Goal: Task Accomplishment & Management: Use online tool/utility

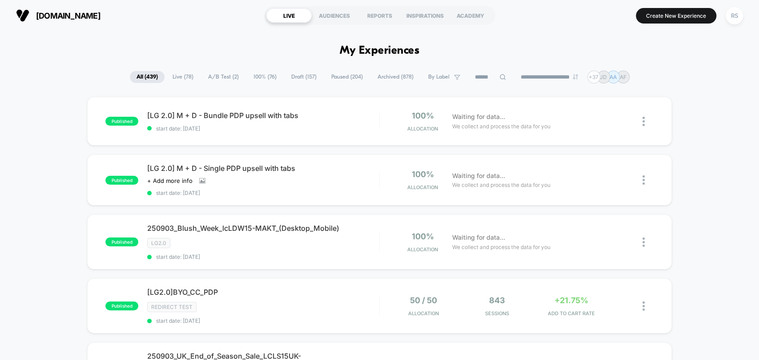
click at [213, 74] on span "A/B Test ( 2 )" at bounding box center [223, 77] width 44 height 12
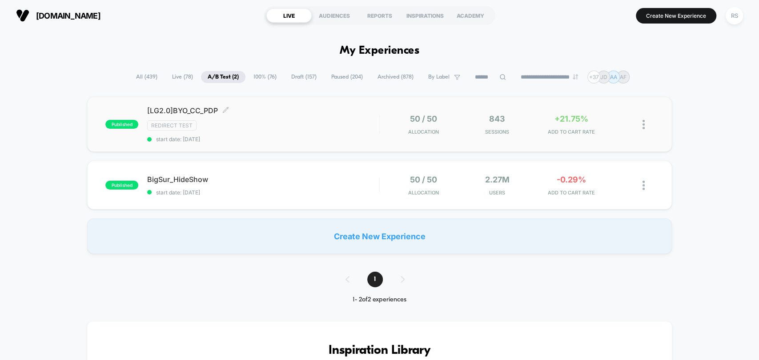
click at [277, 125] on div "Redirect Test" at bounding box center [263, 125] width 232 height 10
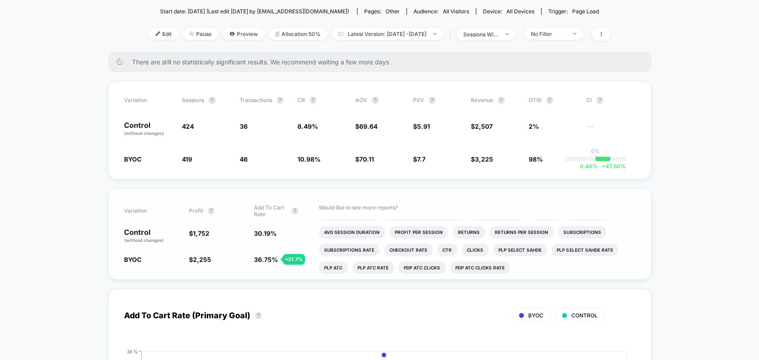
scroll to position [17, 0]
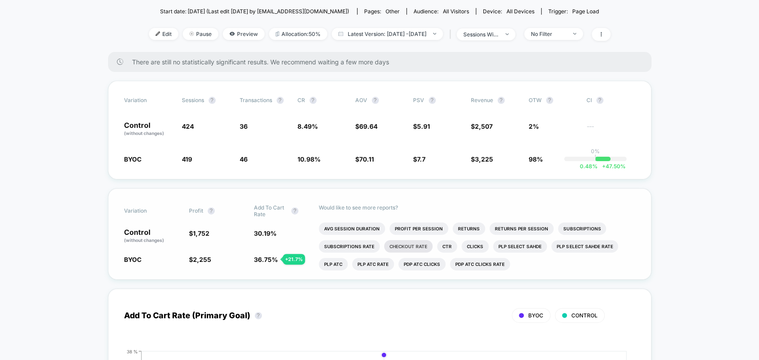
click at [420, 245] on li "Checkout Rate" at bounding box center [408, 246] width 48 height 12
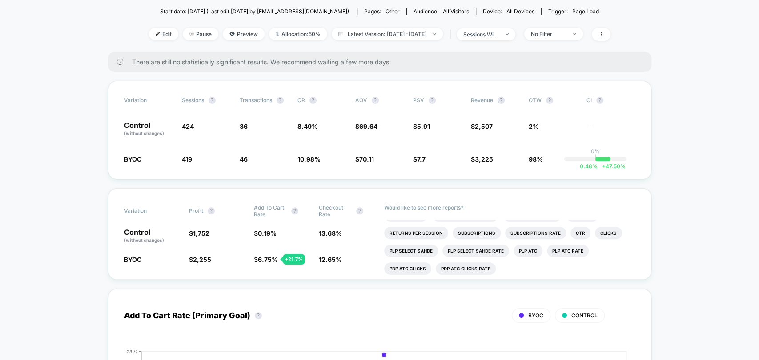
scroll to position [35, 0]
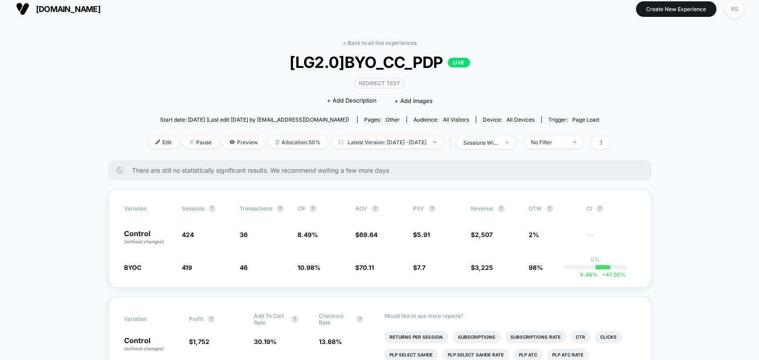
scroll to position [0, 0]
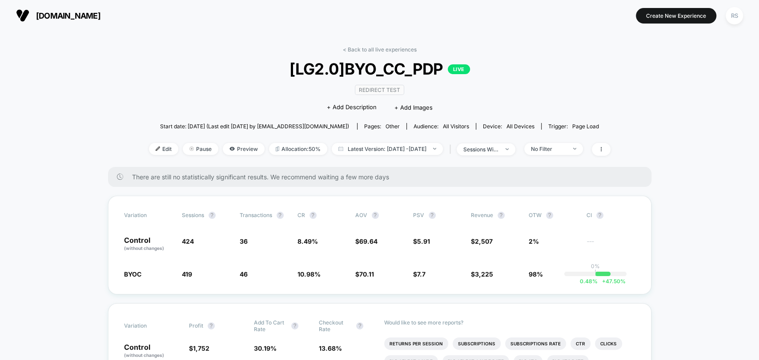
click at [390, 47] on link "< Back to all live experiences" at bounding box center [380, 49] width 74 height 7
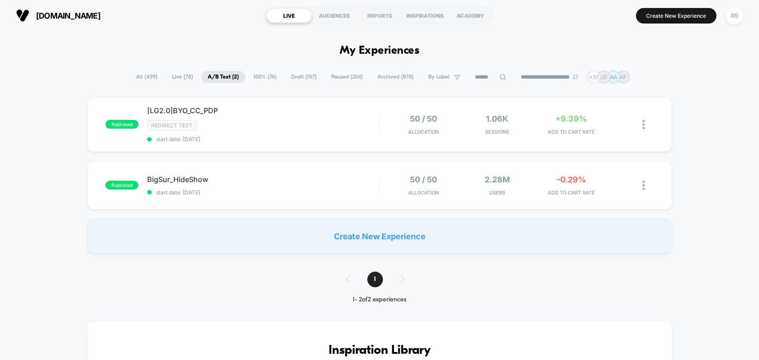
click at [142, 80] on span "All ( 439 )" at bounding box center [146, 77] width 35 height 12
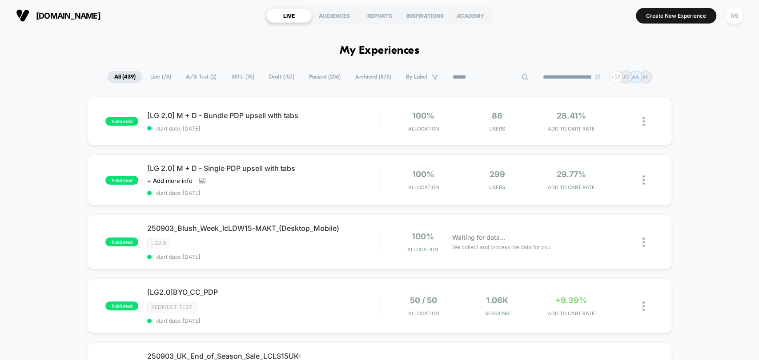
click at [470, 76] on input at bounding box center [490, 77] width 89 height 11
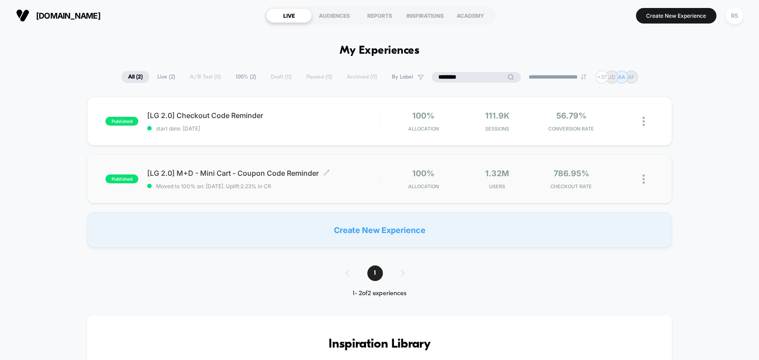
type input "********"
click at [280, 176] on span "[LG 2.0] M+D - Mini Cart - Coupon Code Reminder Click to edit experience details" at bounding box center [263, 173] width 232 height 9
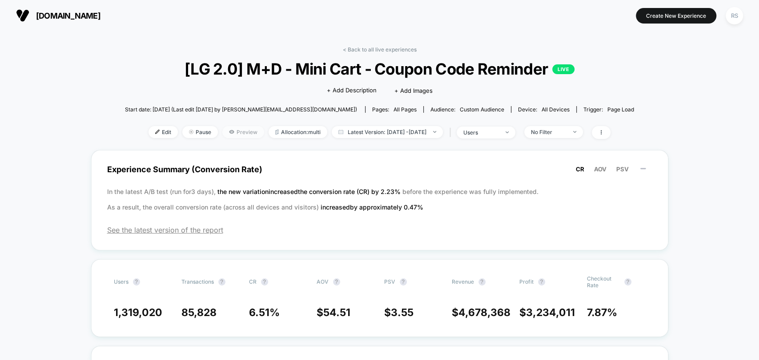
click at [228, 130] on span "Preview" at bounding box center [243, 132] width 42 height 12
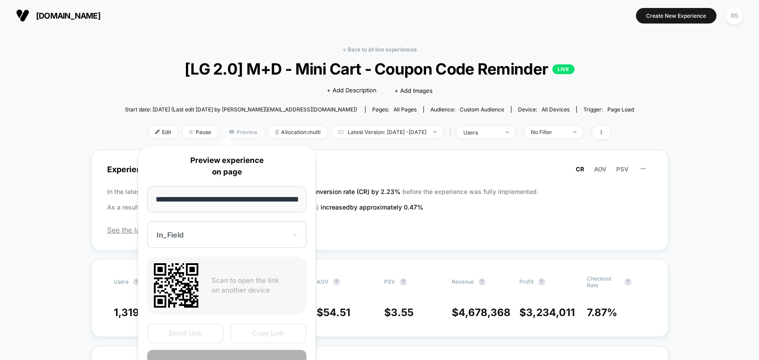
scroll to position [0, 179]
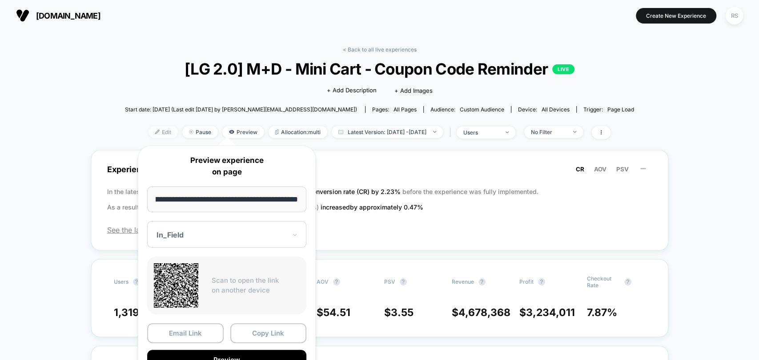
click at [148, 128] on span "Edit" at bounding box center [162, 132] width 29 height 12
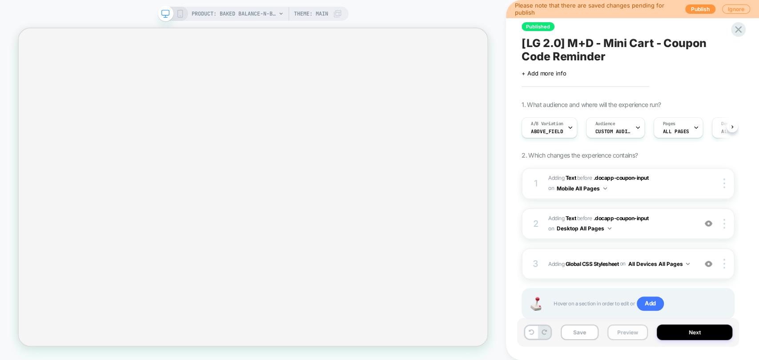
click at [629, 331] on button "Preview" at bounding box center [627, 333] width 40 height 16
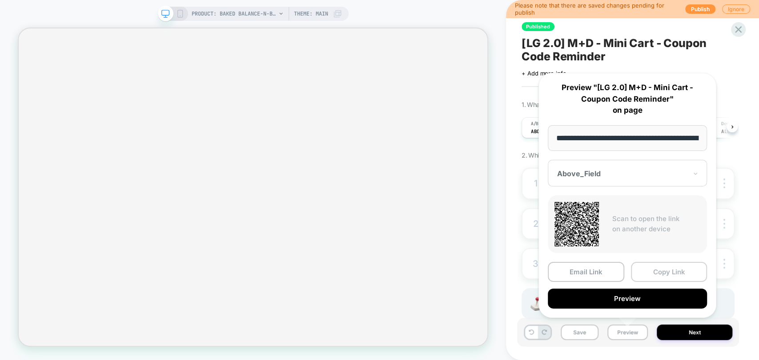
click at [662, 272] on button "Copy Link" at bounding box center [669, 272] width 76 height 20
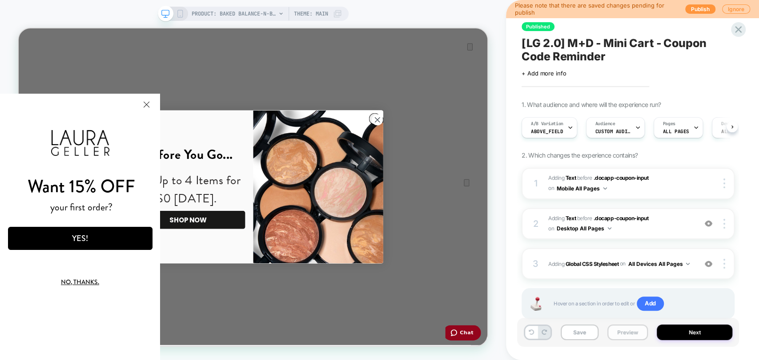
click at [617, 335] on button "Preview" at bounding box center [627, 333] width 40 height 16
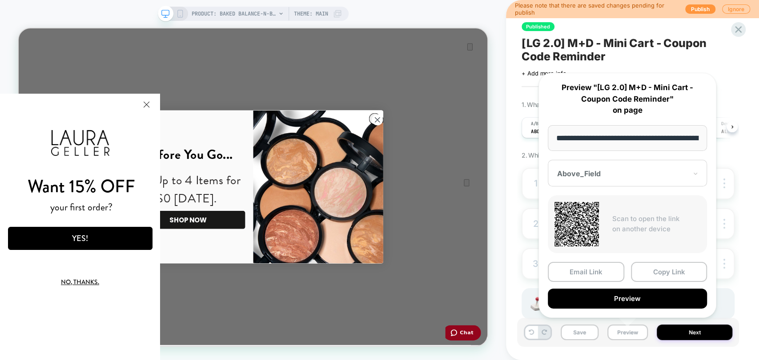
scroll to position [0, 252]
click at [655, 276] on button "Copy Link" at bounding box center [669, 272] width 76 height 20
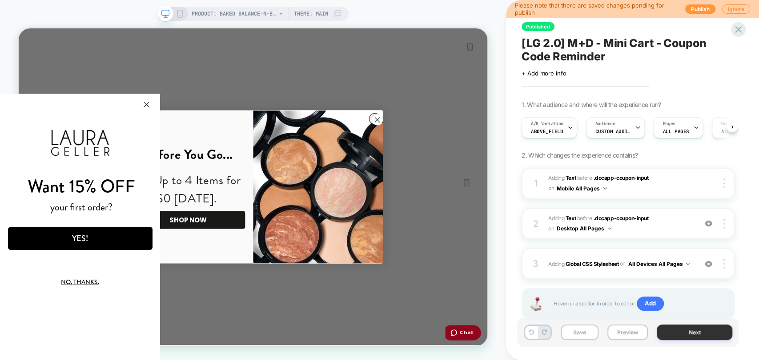
click at [683, 337] on button "Next" at bounding box center [695, 333] width 76 height 16
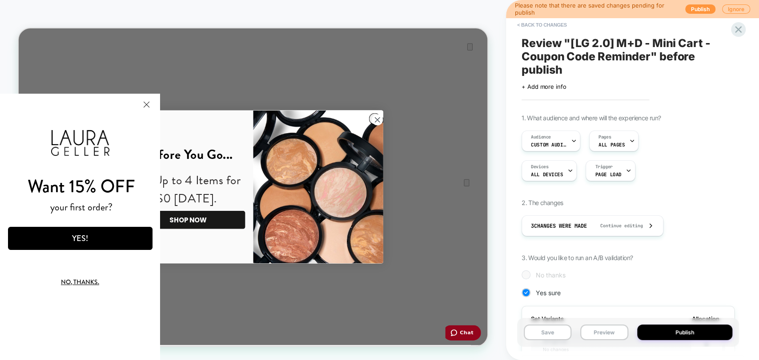
click at [683, 336] on button "Publish" at bounding box center [685, 333] width 96 height 16
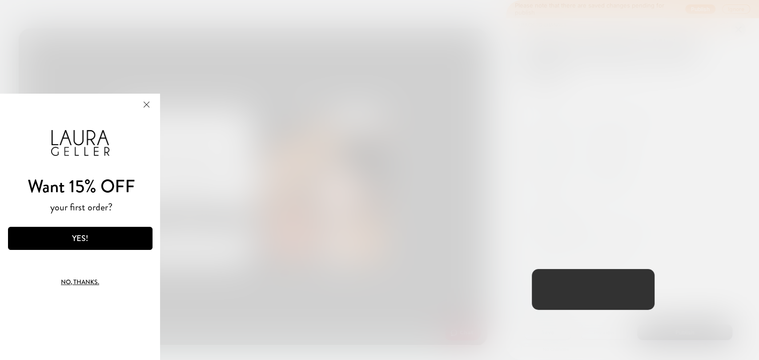
scroll to position [0, 0]
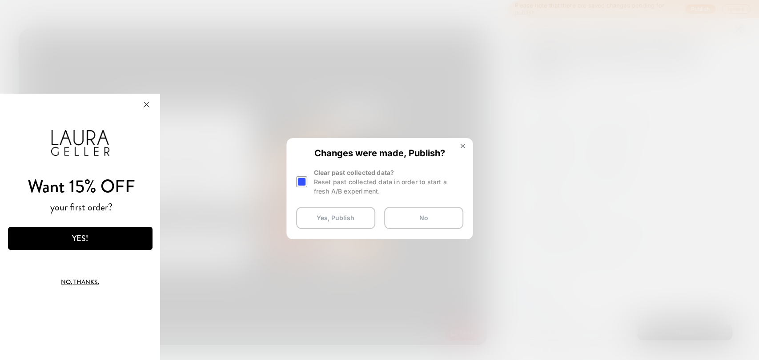
click at [310, 177] on div "Clear past collected data? Reset past collected data in order to start a fresh …" at bounding box center [379, 182] width 167 height 28
click at [305, 180] on div at bounding box center [301, 181] width 11 height 11
click at [328, 217] on button "Yes, Publish" at bounding box center [335, 218] width 79 height 22
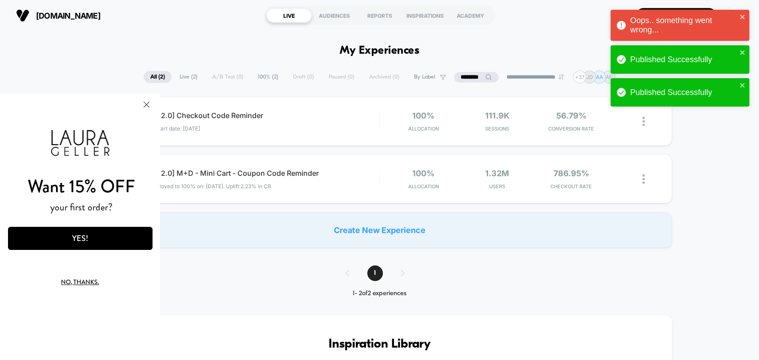
click at [148, 105] on button "Close Modal" at bounding box center [146, 104] width 24 height 21
click at [85, 283] on button "No, thanks." at bounding box center [80, 282] width 113 height 21
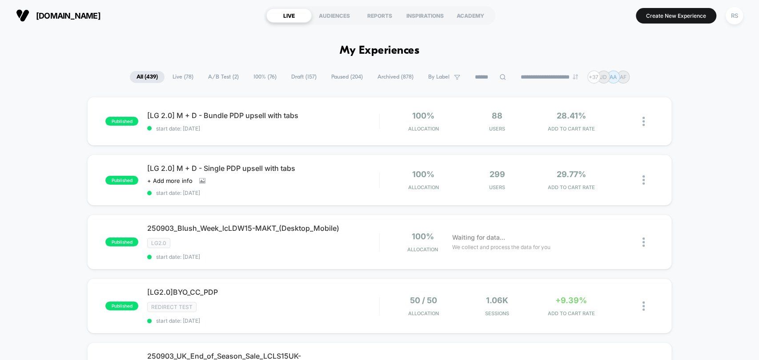
click at [480, 77] on input at bounding box center [490, 77] width 44 height 11
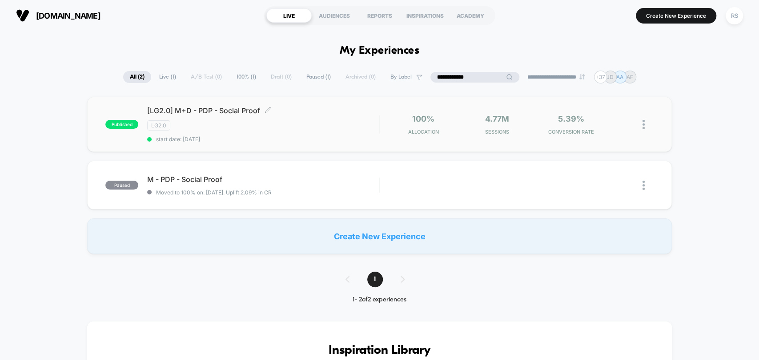
type input "**********"
click at [287, 125] on div "LG2.0" at bounding box center [263, 125] width 232 height 10
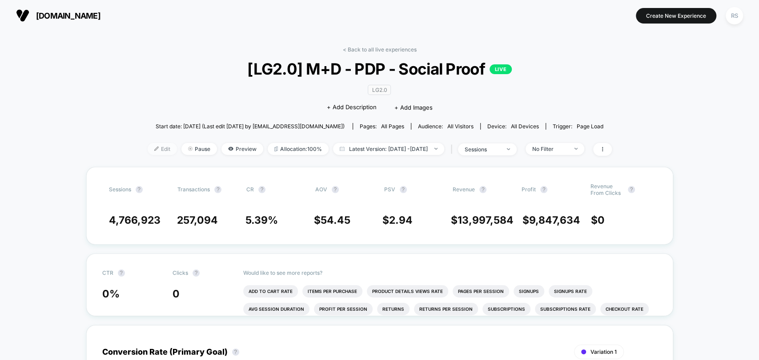
click at [158, 144] on span "Edit" at bounding box center [162, 149] width 29 height 12
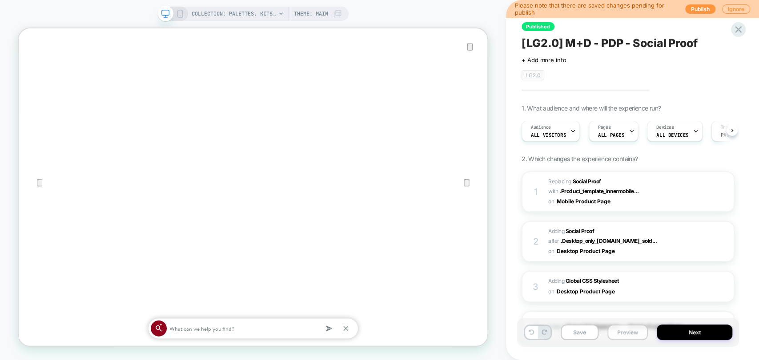
click at [629, 332] on button "Preview" at bounding box center [627, 333] width 40 height 16
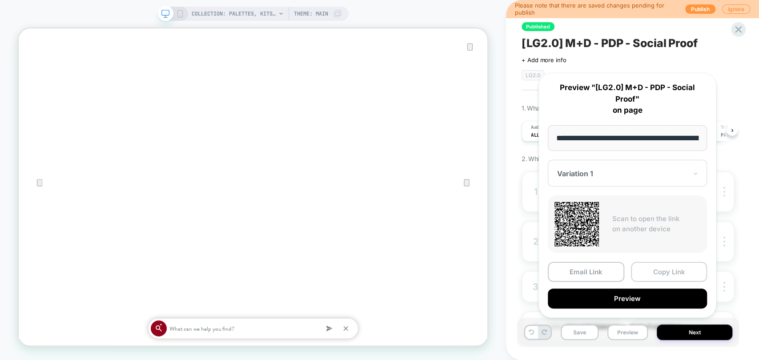
scroll to position [0, 131]
click at [668, 276] on button "Copy Link" at bounding box center [669, 272] width 76 height 20
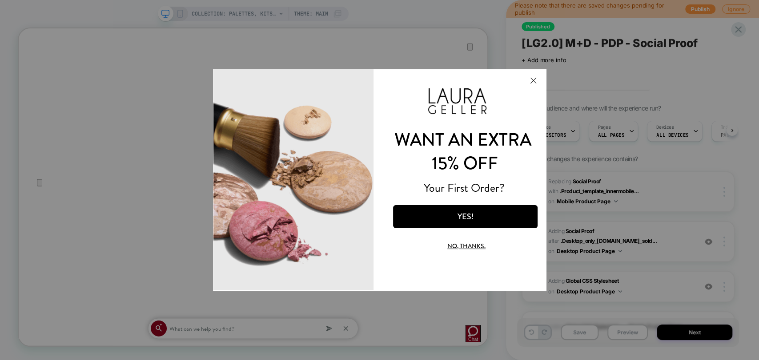
scroll to position [0, 0]
click at [473, 247] on button "No, thanks." at bounding box center [465, 245] width 113 height 21
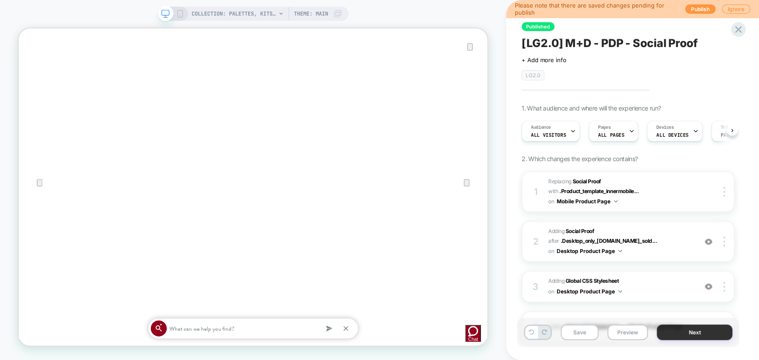
click at [686, 336] on button "Next" at bounding box center [695, 333] width 76 height 16
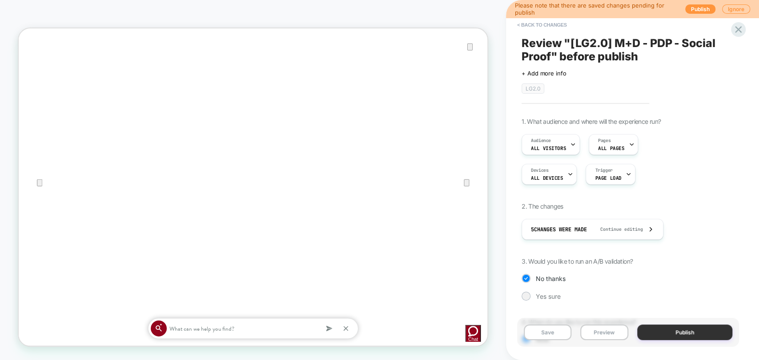
click at [675, 332] on button "Publish" at bounding box center [685, 333] width 96 height 16
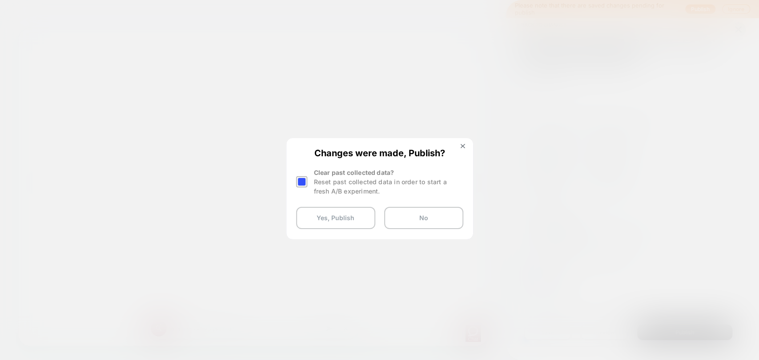
click at [303, 183] on div at bounding box center [301, 181] width 11 height 11
click at [338, 221] on button "Yes, Publish" at bounding box center [335, 218] width 79 height 22
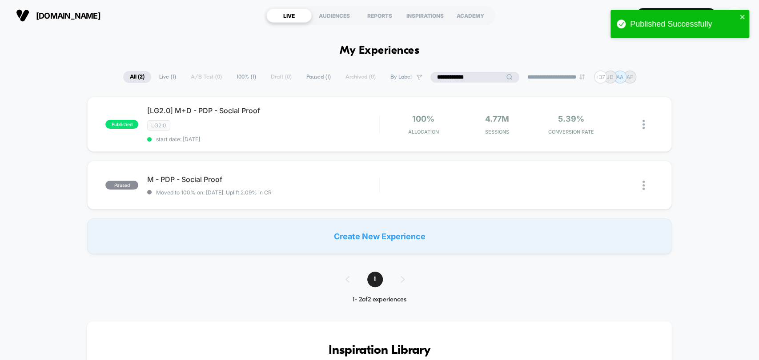
click at [453, 78] on input "**********" at bounding box center [474, 77] width 89 height 11
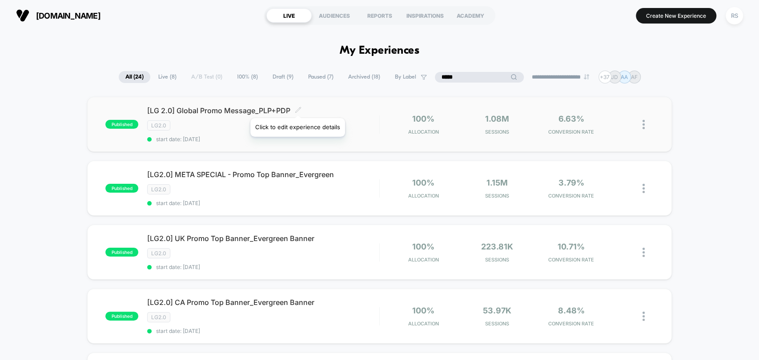
type input "*****"
click at [297, 107] on icon at bounding box center [298, 110] width 7 height 7
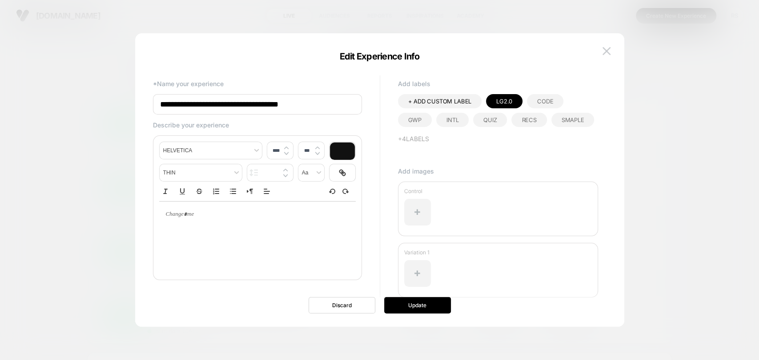
click at [285, 104] on input "**********" at bounding box center [257, 104] width 209 height 20
type input "**********"
click at [416, 311] on button "Update" at bounding box center [417, 305] width 67 height 16
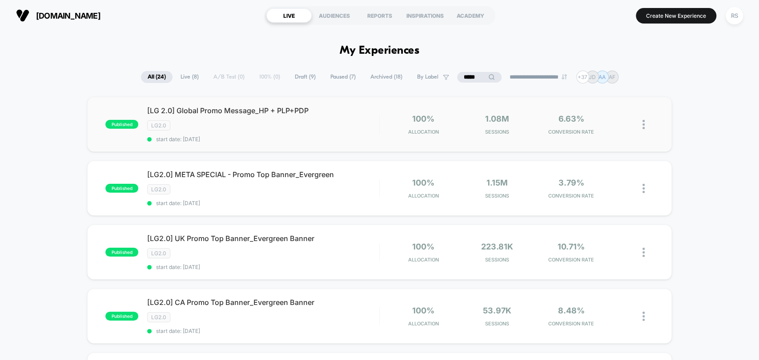
click at [297, 139] on span "start date: 8/27/2025" at bounding box center [263, 139] width 232 height 7
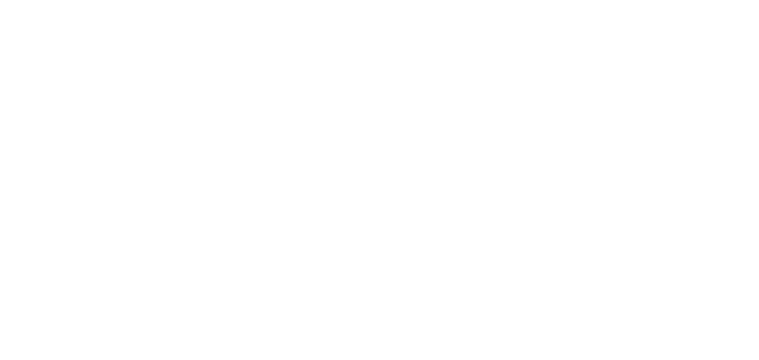
click at [245, 1] on html "1" at bounding box center [379, 2] width 759 height 4
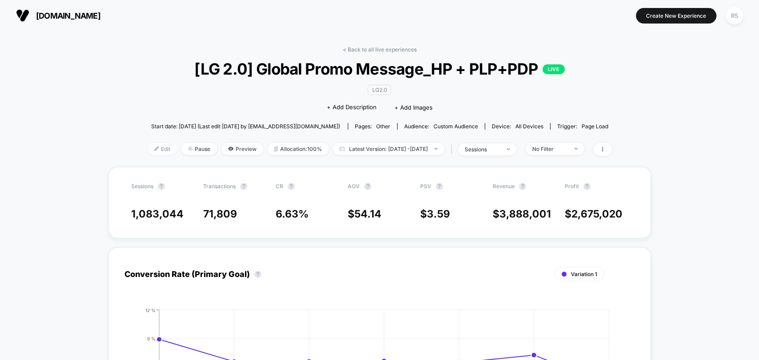
click at [154, 149] on span "Edit" at bounding box center [162, 149] width 29 height 12
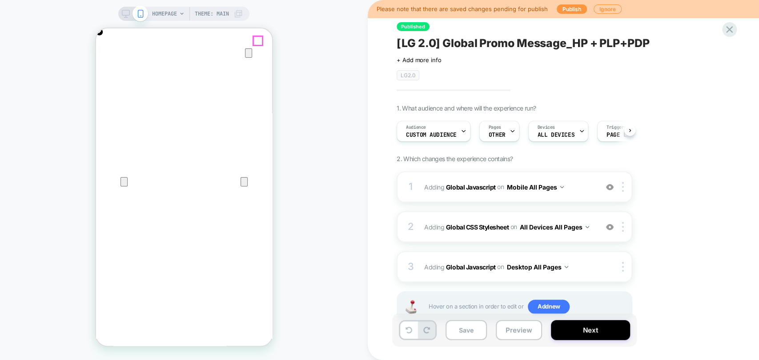
click at [108, 68] on icon "Close" at bounding box center [104, 71] width 6 height 6
click at [519, 326] on button "Preview" at bounding box center [519, 330] width 46 height 20
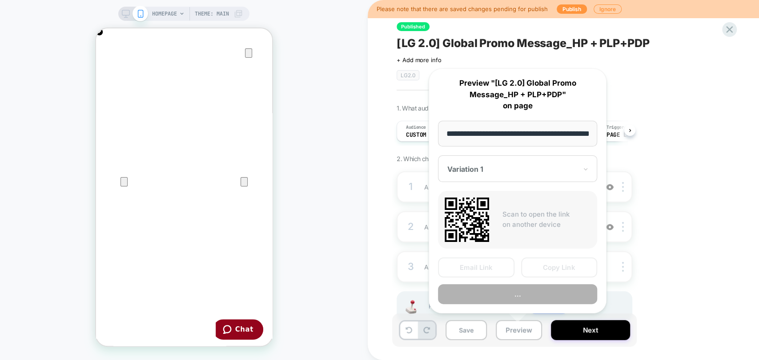
scroll to position [0, 31]
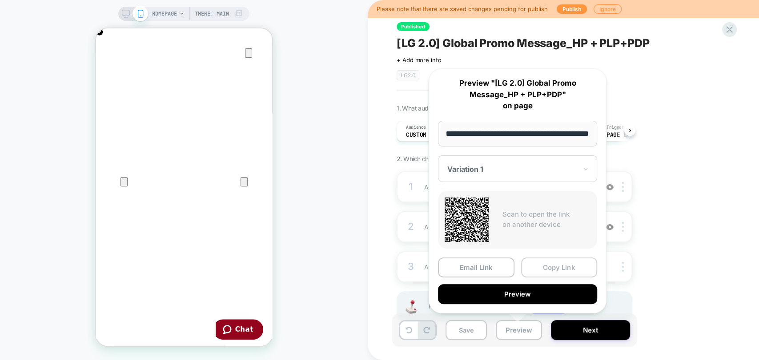
click at [570, 261] on button "Copy Link" at bounding box center [559, 268] width 76 height 20
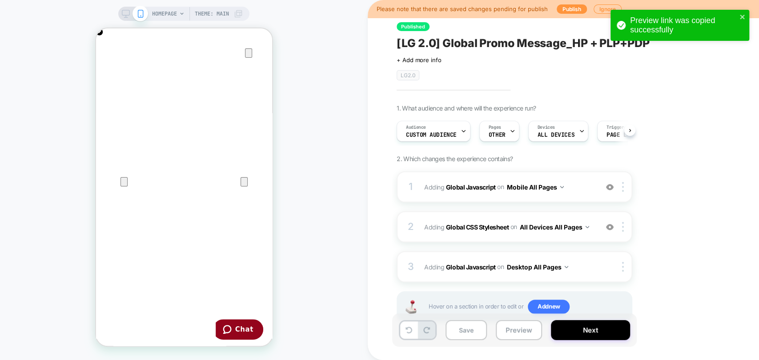
scroll to position [0, 176]
click at [519, 324] on button "Preview" at bounding box center [519, 330] width 46 height 20
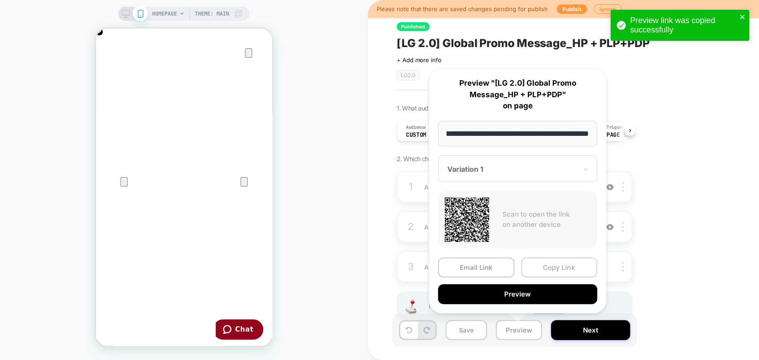
scroll to position [0, 352]
click at [558, 266] on button "Copy Link" at bounding box center [559, 268] width 76 height 20
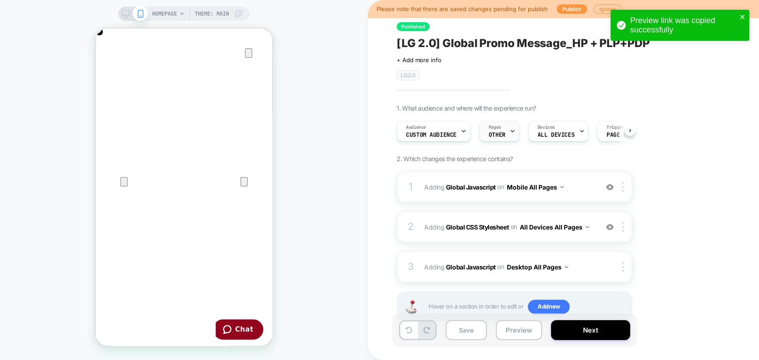
click at [498, 129] on span "Pages" at bounding box center [495, 127] width 12 height 6
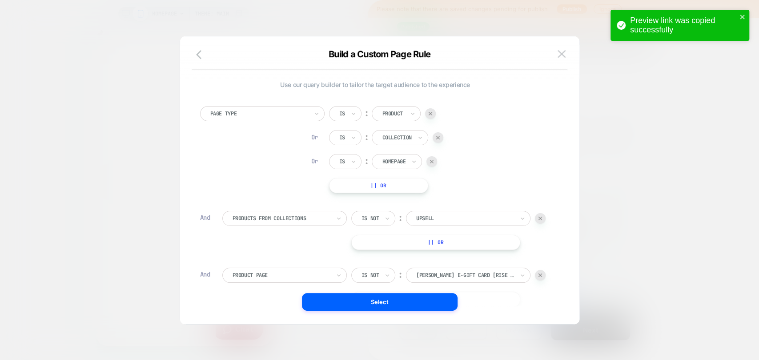
click at [609, 169] on div at bounding box center [379, 180] width 759 height 360
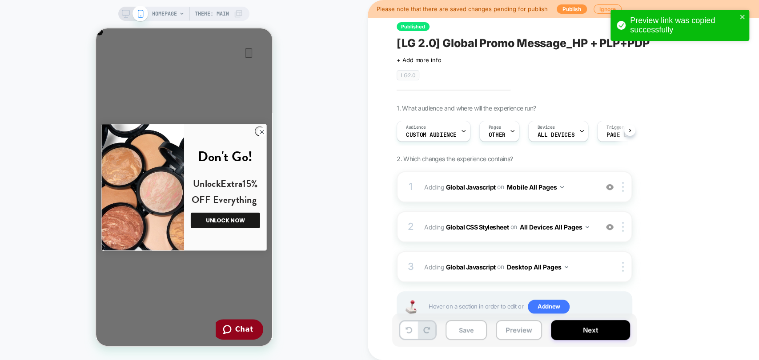
scroll to position [0, 176]
click at [701, 183] on div "1. What audience and where will the experience run? Audience Custom Audience Pa…" at bounding box center [558, 224] width 324 height 240
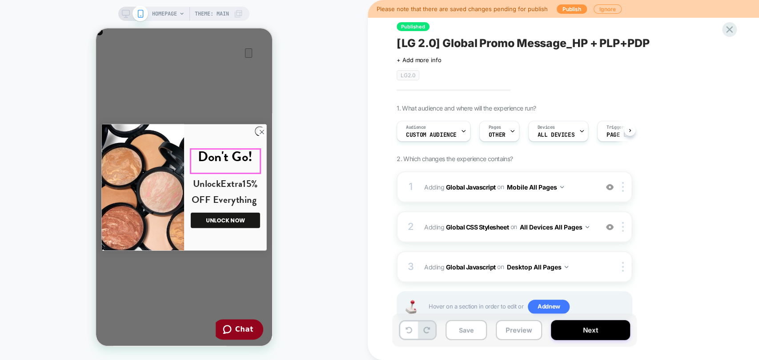
scroll to position [0, 352]
click at [259, 131] on icon "Close dialog" at bounding box center [261, 132] width 4 height 4
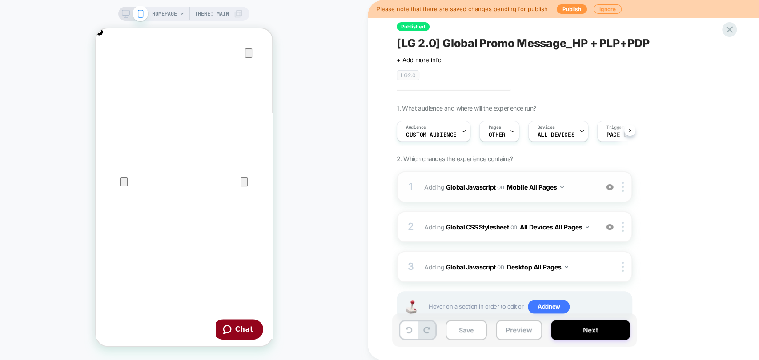
click at [580, 190] on span "Adding Global Javascript on Mobile All Pages" at bounding box center [508, 187] width 169 height 13
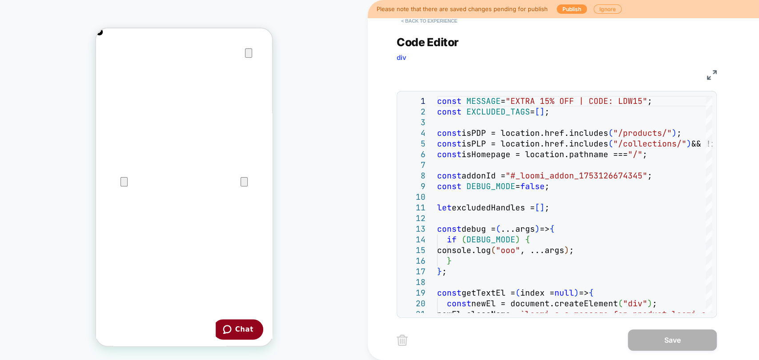
click at [410, 21] on button "< Back to experience" at bounding box center [428, 21] width 65 height 14
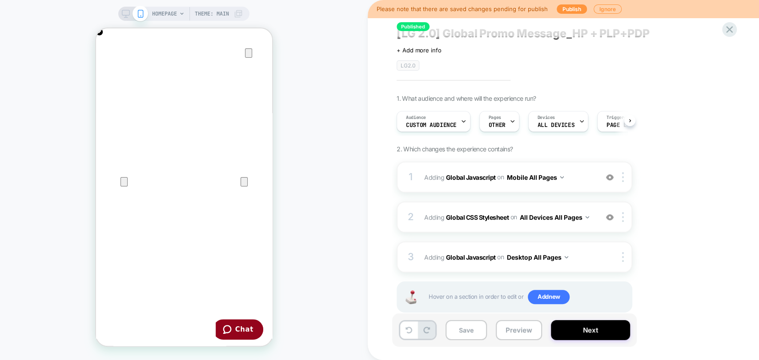
scroll to position [0, 0]
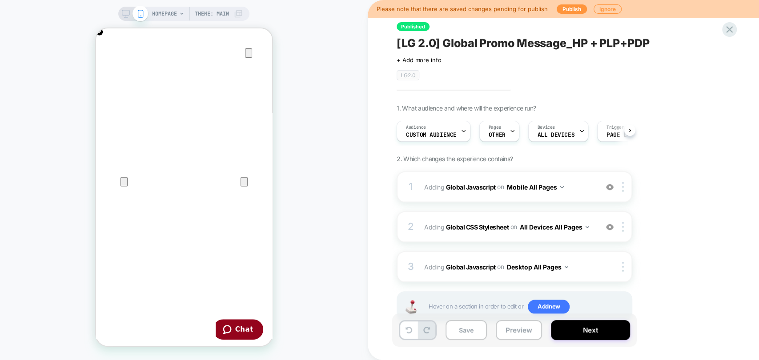
click at [582, 42] on span "[LG 2.0] Global Promo Message_HP + PLP+PDP" at bounding box center [522, 42] width 252 height 13
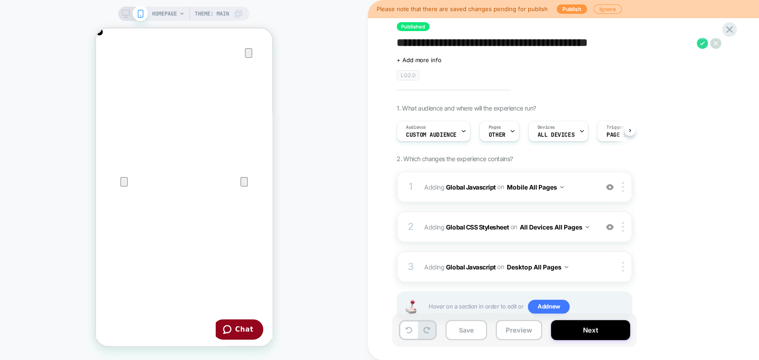
drag, startPoint x: 591, startPoint y: 42, endPoint x: 580, endPoint y: 44, distance: 11.7
click at [580, 44] on textarea "**********" at bounding box center [544, 42] width 296 height 13
type textarea "**********"
click at [701, 42] on icon at bounding box center [702, 43] width 11 height 11
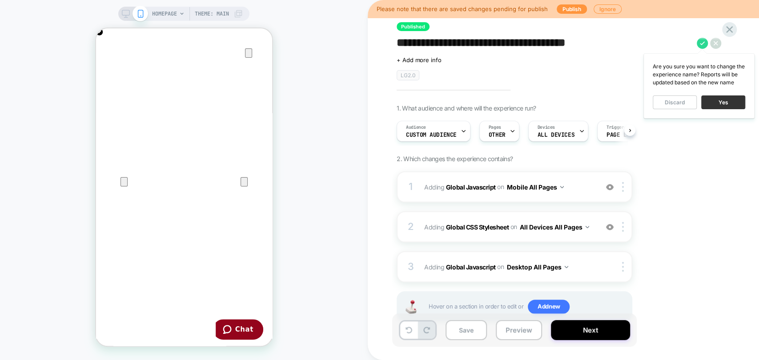
click at [736, 102] on button "Yes" at bounding box center [723, 103] width 44 height 14
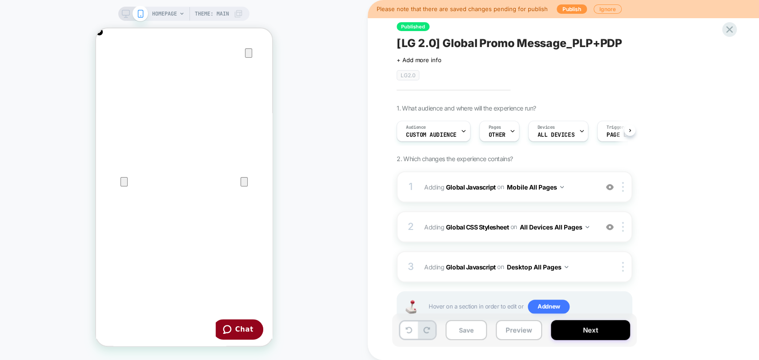
scroll to position [0, 352]
